Goal: Task Accomplishment & Management: Complete application form

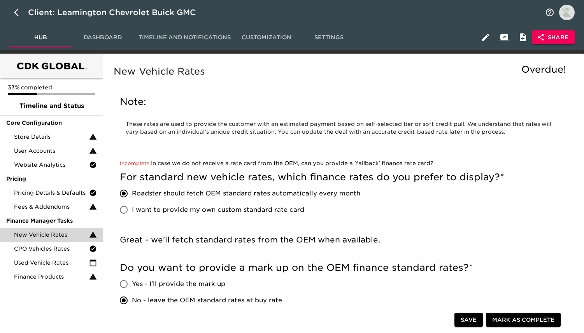
scroll to position [269, 0]
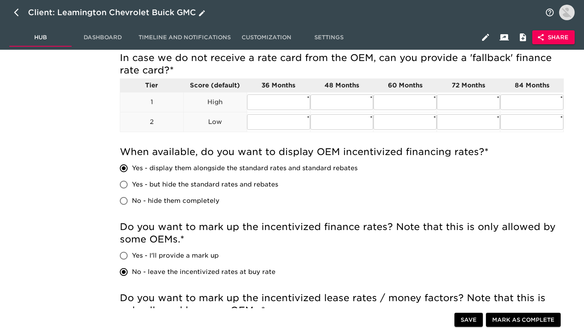
click at [18, 12] on icon "button" at bounding box center [18, 12] width 9 height 9
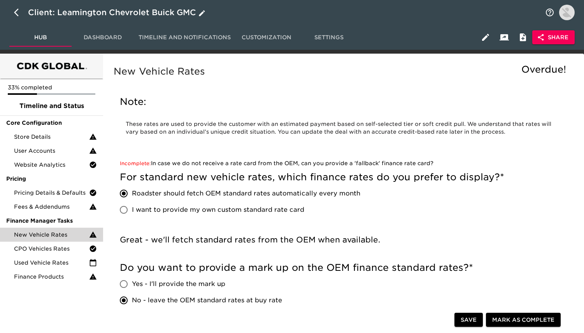
select select "25"
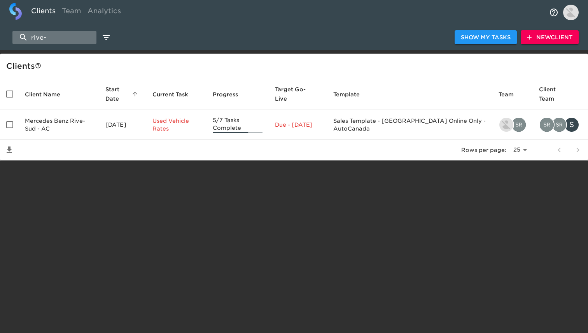
click at [96, 36] on input "rive-" at bounding box center [54, 38] width 84 height 14
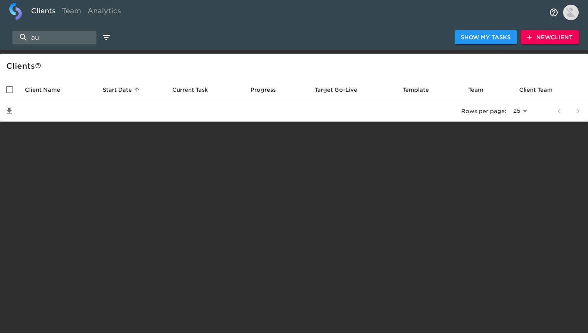
type input "a"
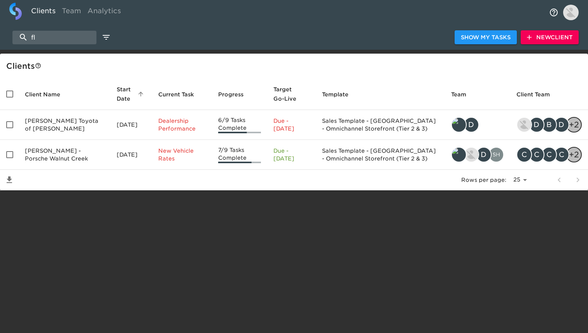
type input "f"
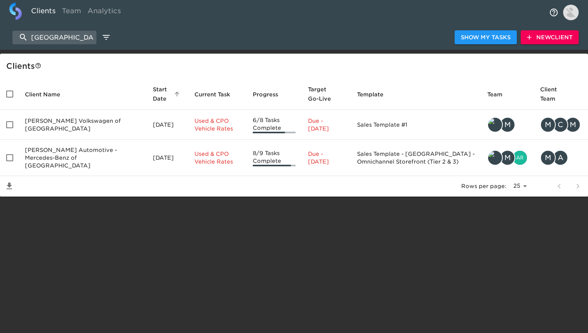
click at [117, 46] on div "long beach Show My Tasks New Client" at bounding box center [294, 37] width 588 height 25
click at [96, 31] on input "long beach" at bounding box center [54, 38] width 84 height 14
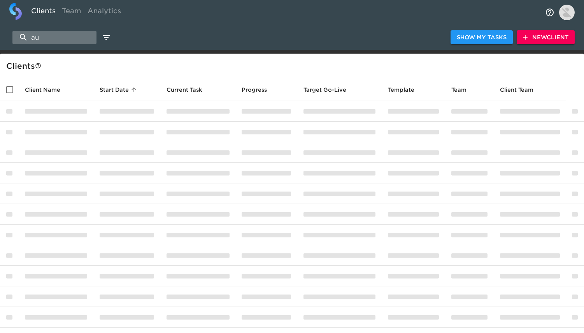
type input "a"
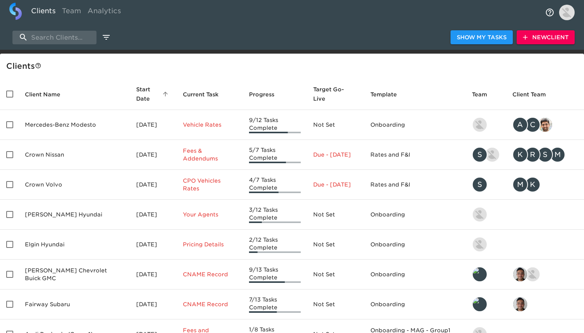
click at [540, 42] on button "New Client" at bounding box center [545, 37] width 58 height 14
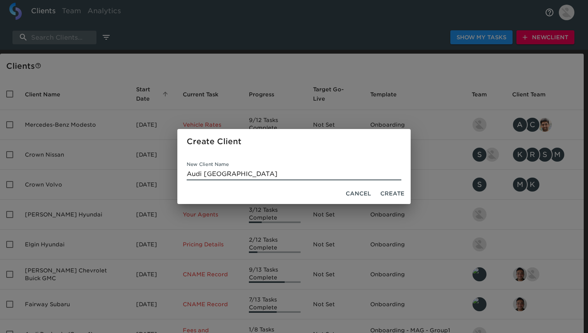
type input "Audi Long Beach"
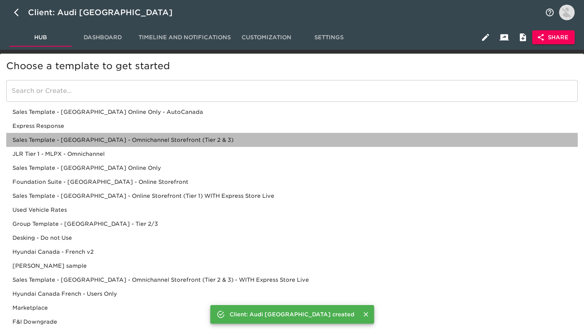
click at [174, 147] on div "Sales Template - USA - Omnichannel Storefront (Tier 2 & 3)" at bounding box center [291, 154] width 571 height 14
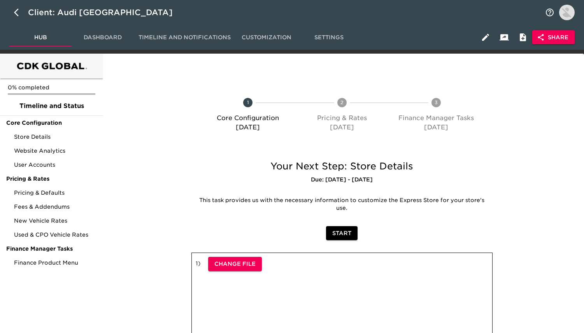
click at [551, 39] on span "Share" at bounding box center [553, 38] width 30 height 10
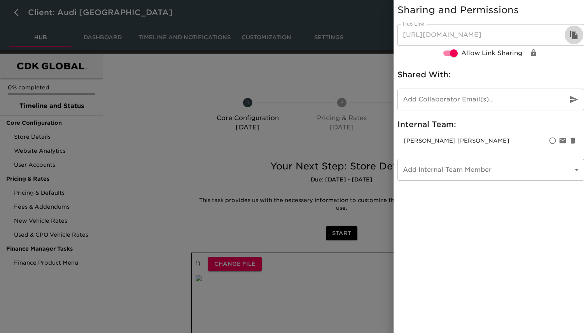
click at [569, 33] on icon "button" at bounding box center [573, 34] width 9 height 9
